Goal: Find specific page/section: Find specific page/section

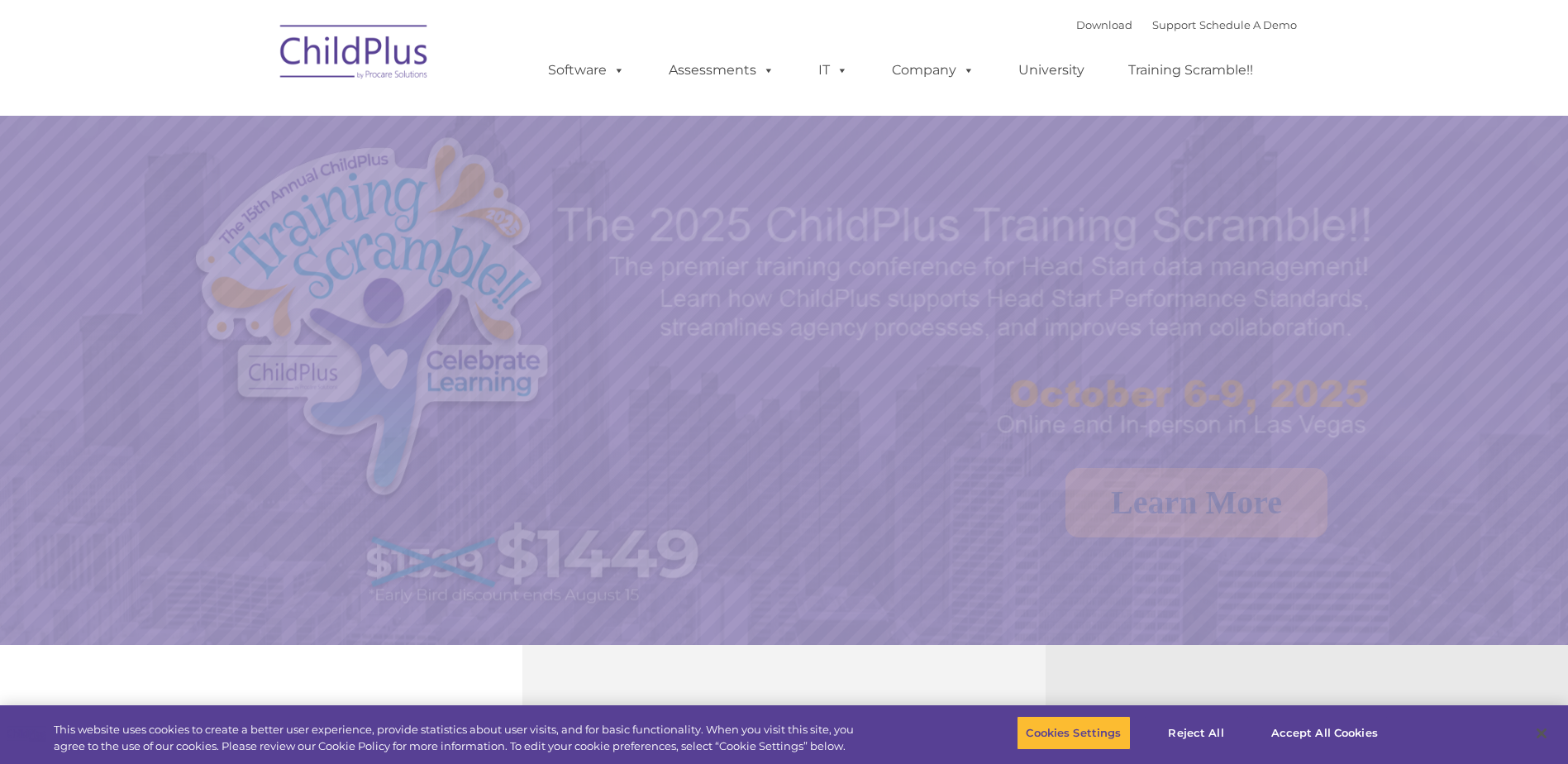
select select "MEDIUM"
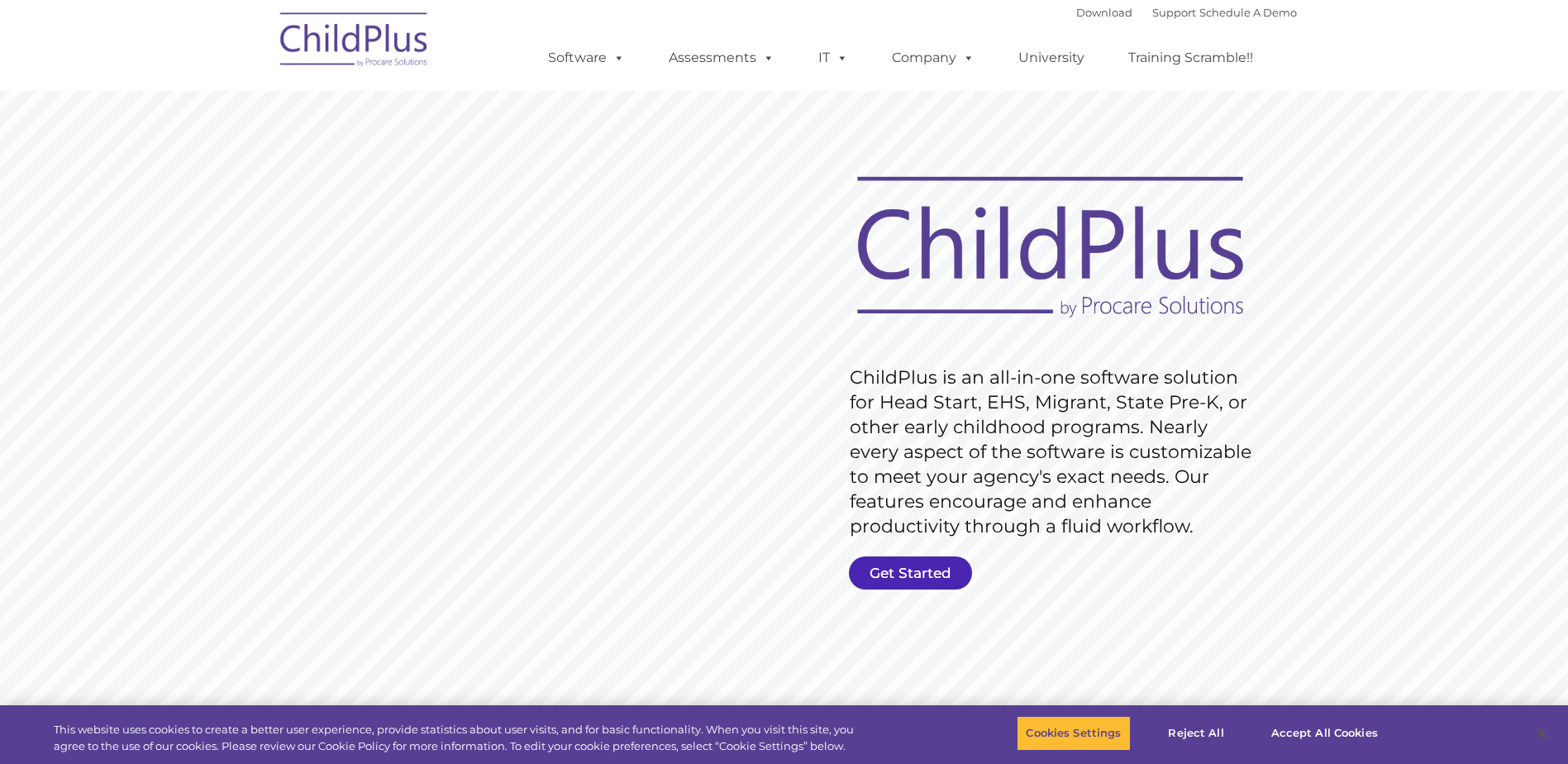
click at [905, 568] on link "Get Started" at bounding box center [910, 573] width 123 height 34
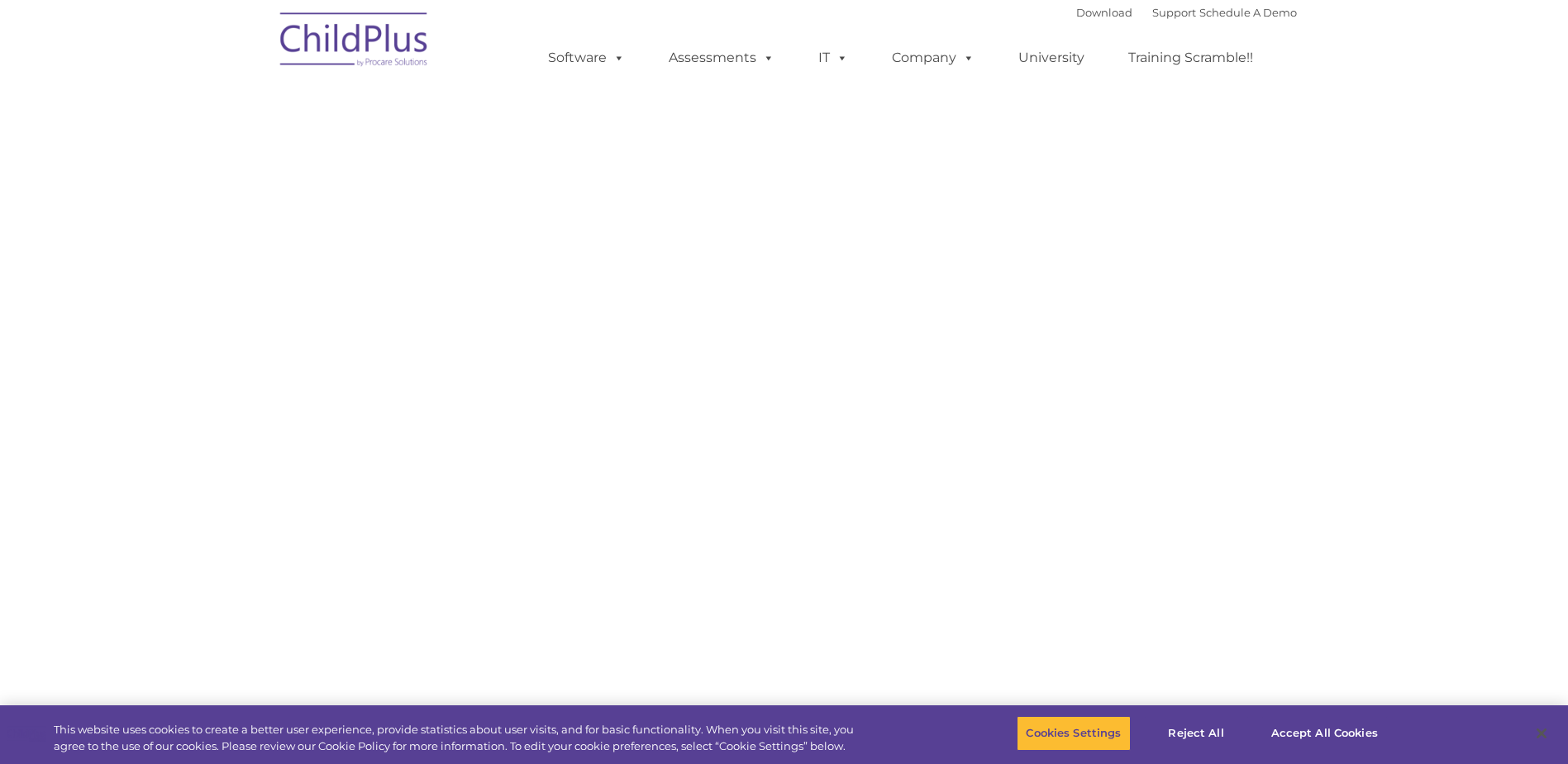
select select "MEDIUM"
